Goal: Information Seeking & Learning: Find specific fact

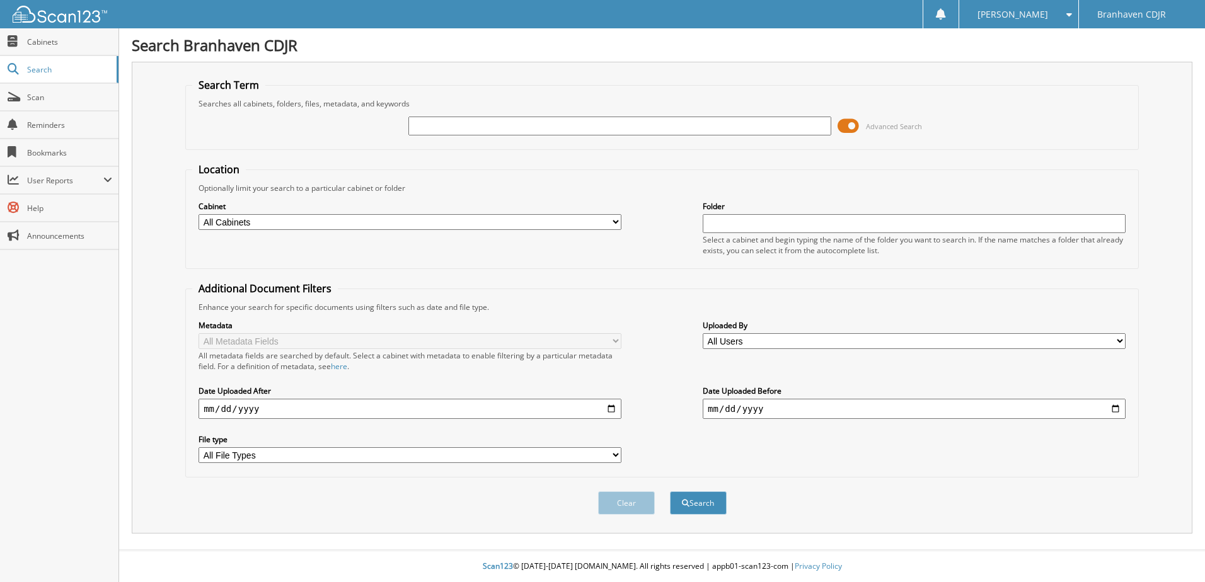
click at [448, 126] on input "text" at bounding box center [619, 126] width 423 height 19
type input "2595111"
click at [677, 507] on button "Search" at bounding box center [698, 503] width 57 height 23
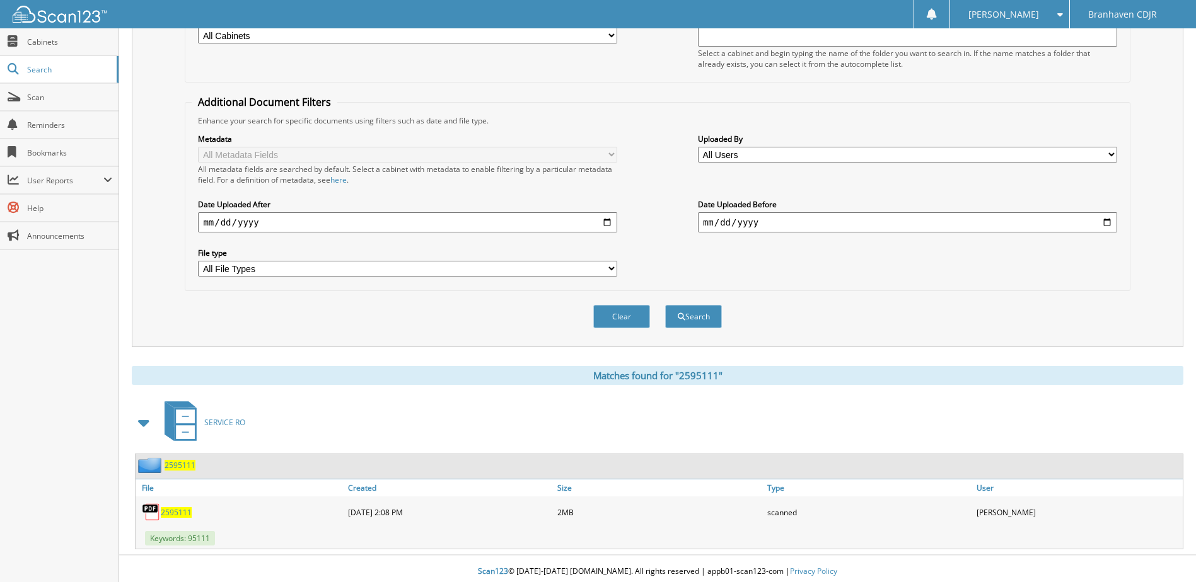
scroll to position [192, 0]
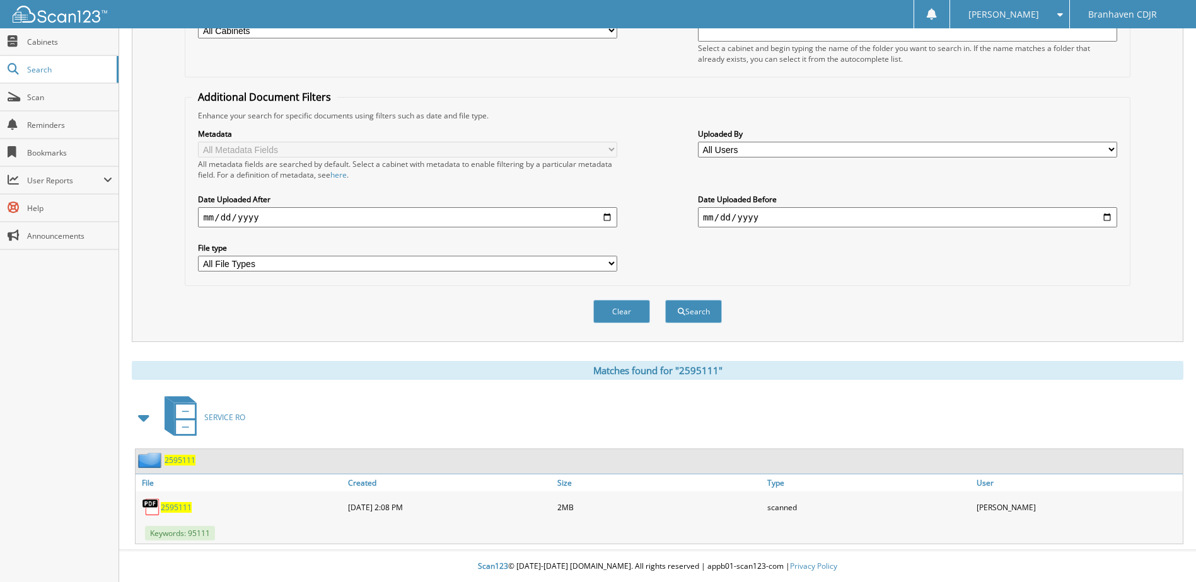
click at [151, 504] on img at bounding box center [151, 507] width 19 height 19
click at [162, 506] on span "2595111" at bounding box center [176, 507] width 31 height 11
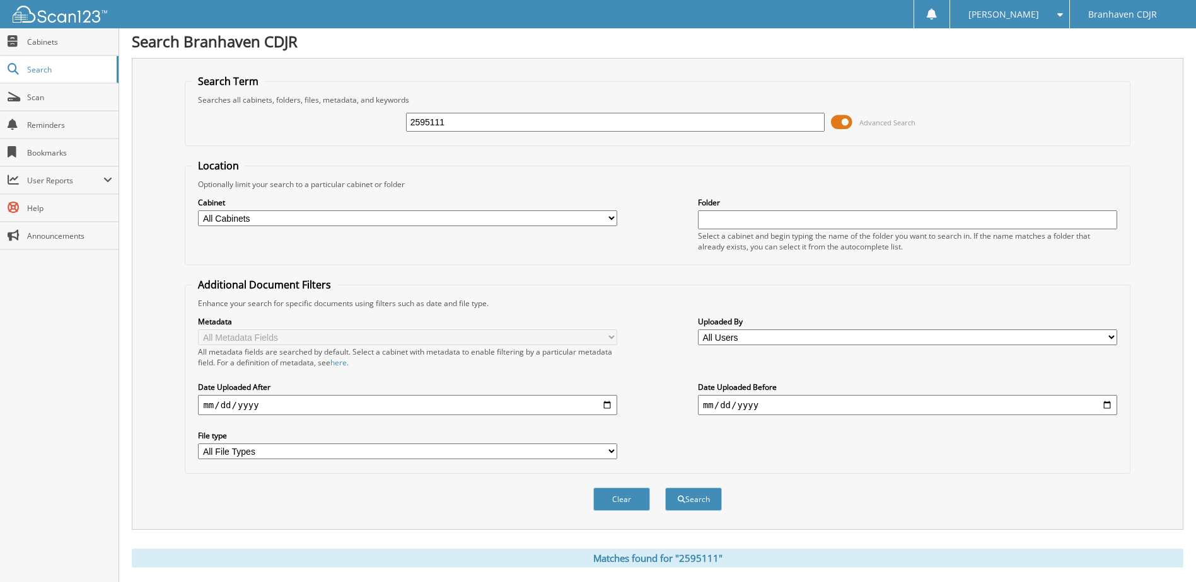
scroll to position [0, 0]
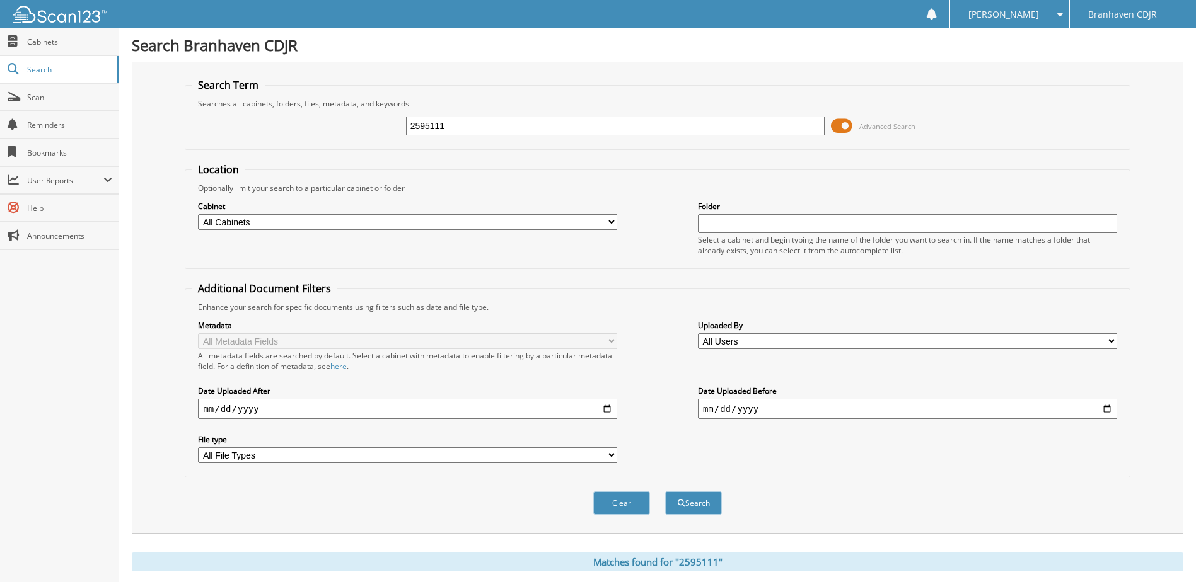
click at [461, 128] on input "2595111" at bounding box center [615, 126] width 419 height 19
type input "2595112"
click at [683, 504] on span "submit" at bounding box center [682, 504] width 8 height 8
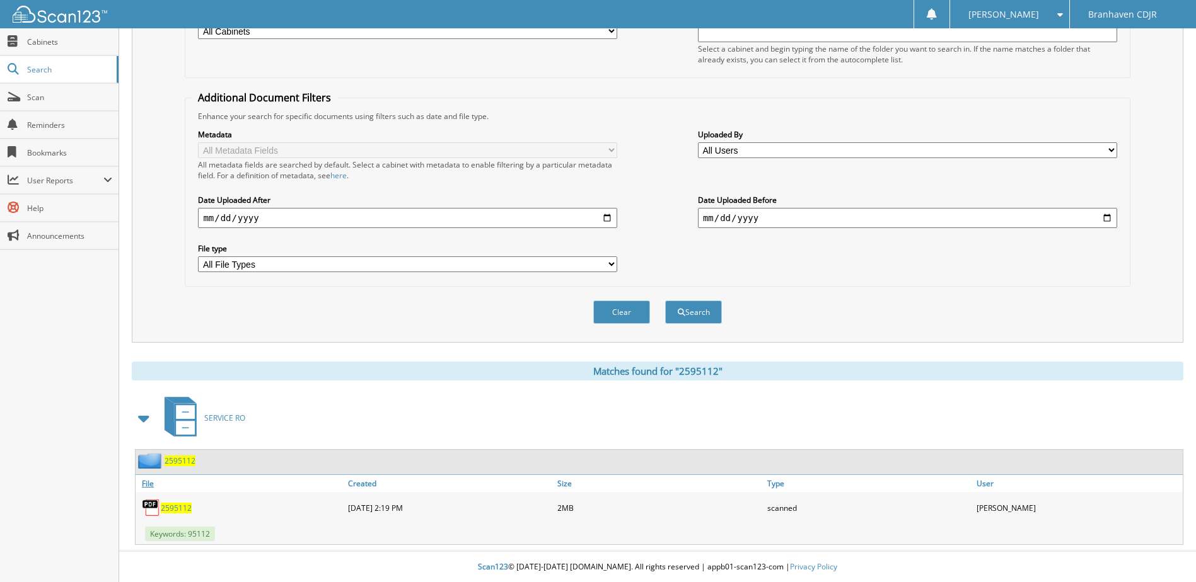
scroll to position [192, 0]
click at [165, 509] on span "2595112" at bounding box center [176, 507] width 31 height 11
click at [154, 504] on img at bounding box center [151, 507] width 19 height 19
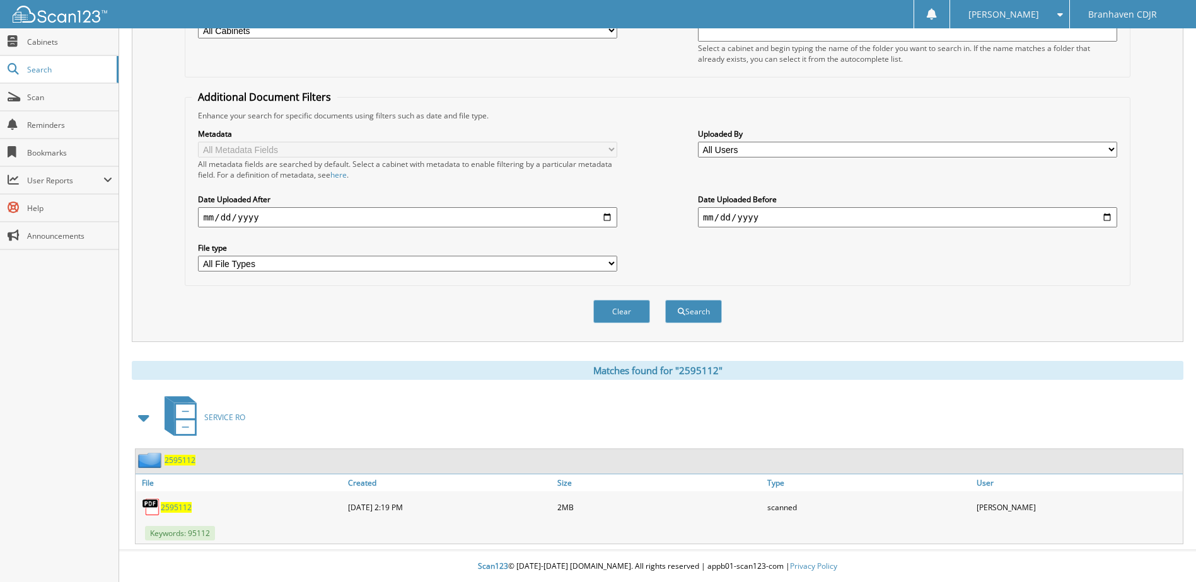
click at [168, 506] on span "2595112" at bounding box center [176, 507] width 31 height 11
click at [151, 502] on img at bounding box center [151, 507] width 19 height 19
click at [184, 501] on div "2595112" at bounding box center [240, 507] width 209 height 25
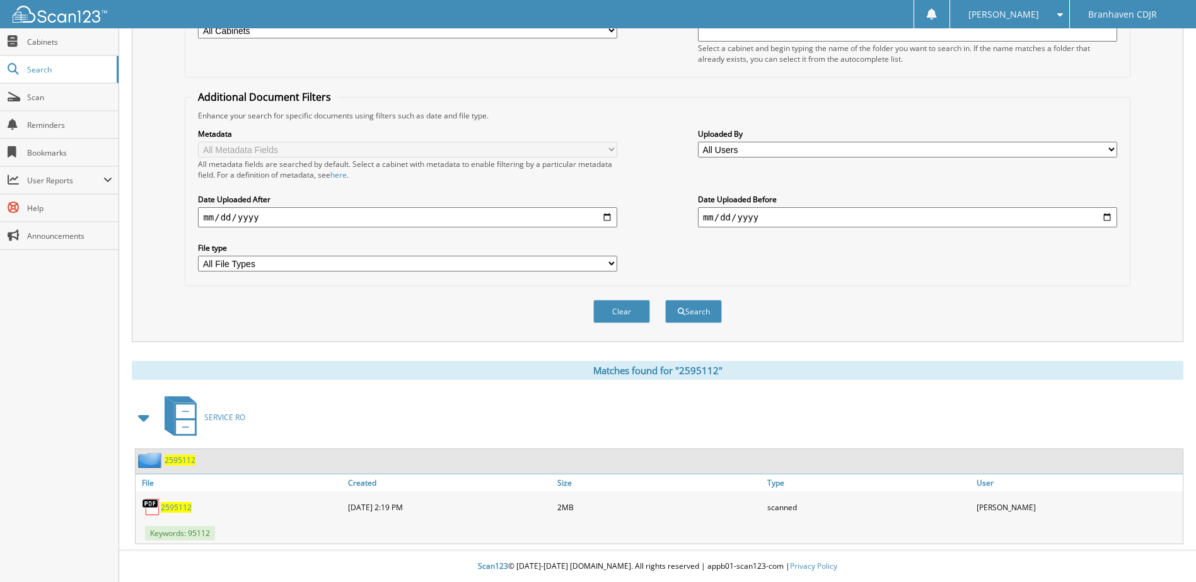
click at [876, 315] on div "Clear Search" at bounding box center [657, 311] width 945 height 51
click at [158, 457] on img at bounding box center [151, 461] width 26 height 16
click at [159, 509] on img at bounding box center [151, 507] width 19 height 19
click at [176, 506] on span "2595112" at bounding box center [176, 507] width 31 height 11
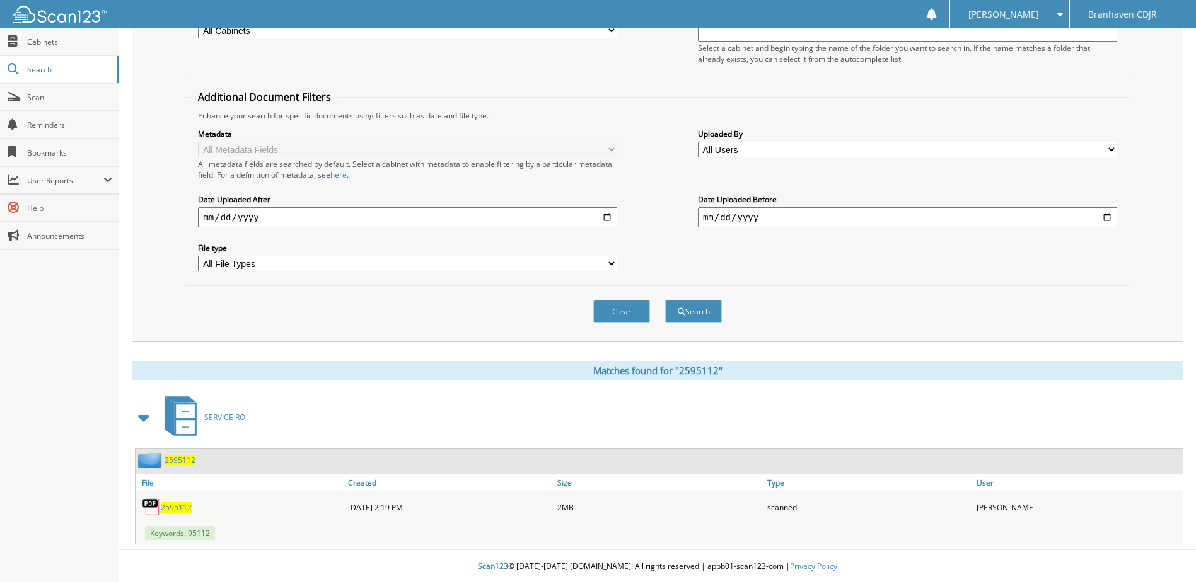
click at [176, 506] on span "2595112" at bounding box center [176, 507] width 31 height 11
click at [387, 507] on div "07-24-2025 2:19 PM" at bounding box center [449, 507] width 209 height 25
click at [156, 509] on img at bounding box center [151, 507] width 19 height 19
drag, startPoint x: 156, startPoint y: 509, endPoint x: 155, endPoint y: 500, distance: 8.2
click at [156, 507] on img at bounding box center [151, 507] width 19 height 19
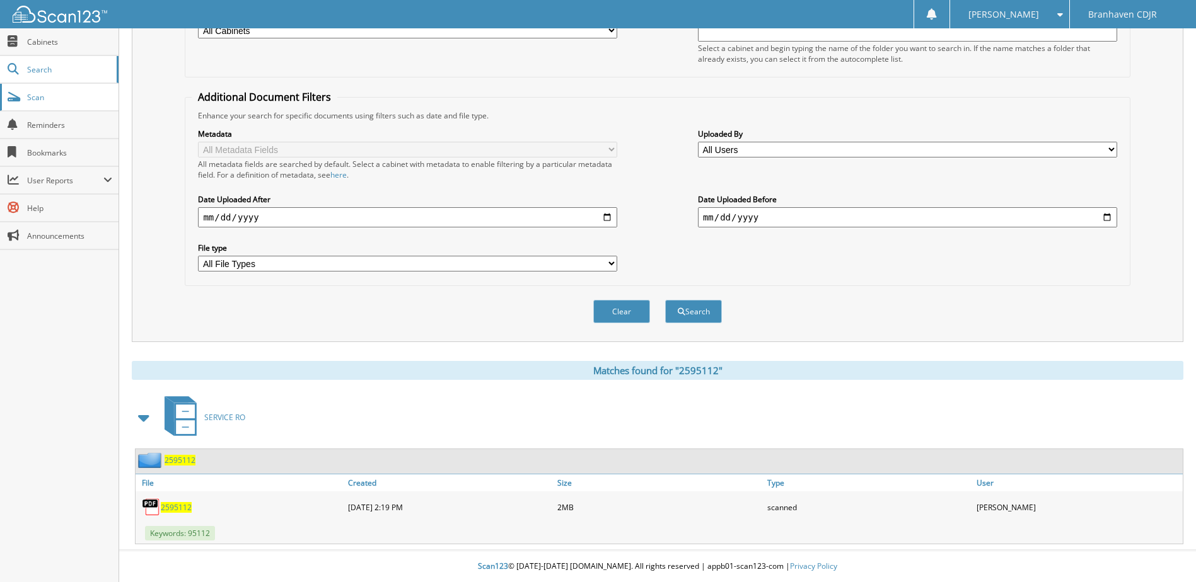
click at [64, 94] on span "Scan" at bounding box center [69, 97] width 85 height 11
